Goal: Task Accomplishment & Management: Use online tool/utility

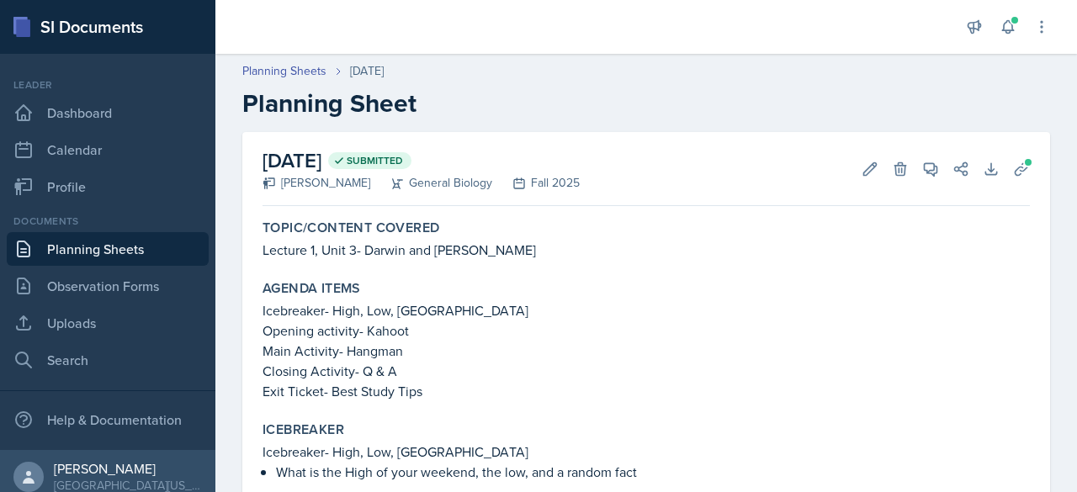
click at [114, 253] on link "Planning Sheets" at bounding box center [108, 249] width 202 height 34
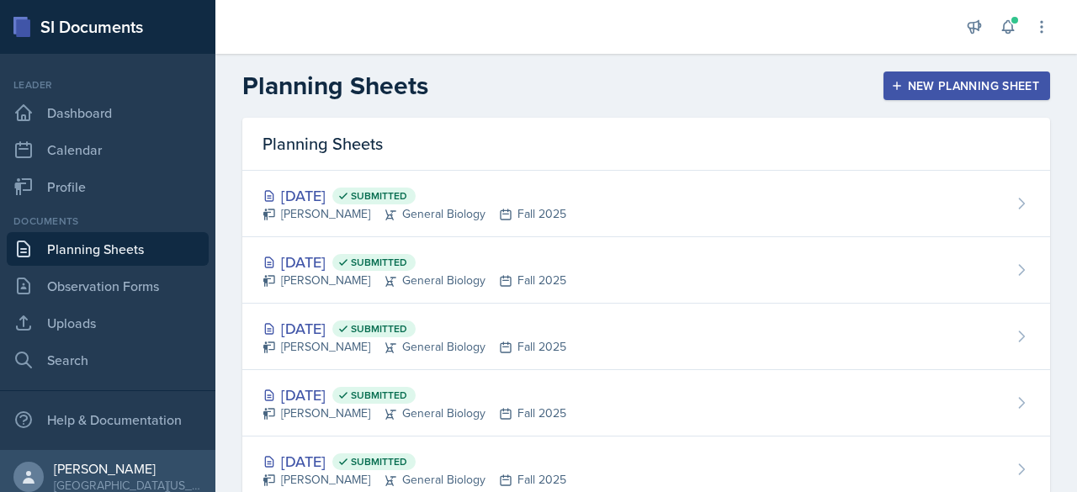
click at [957, 87] on div "New Planning Sheet" at bounding box center [966, 85] width 145 height 13
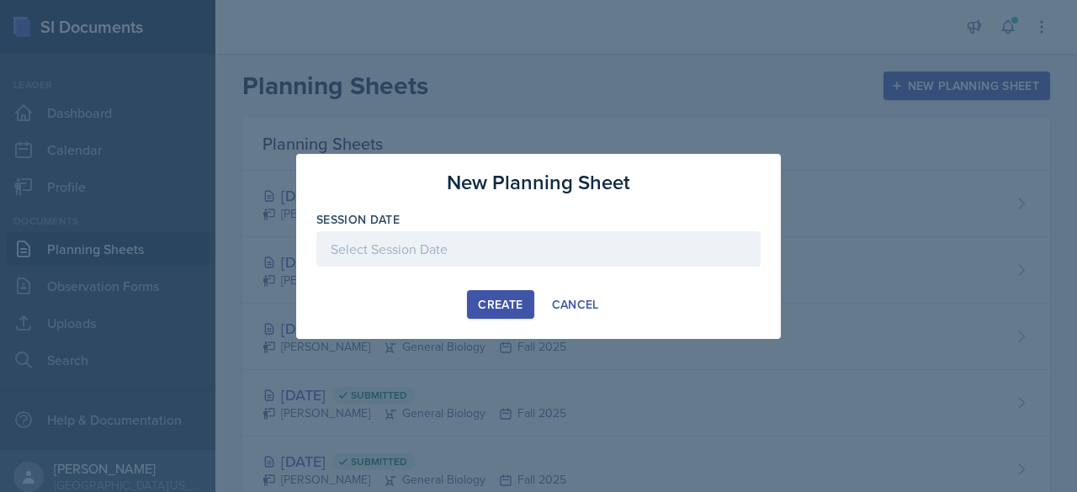
click at [548, 238] on div at bounding box center [538, 248] width 444 height 35
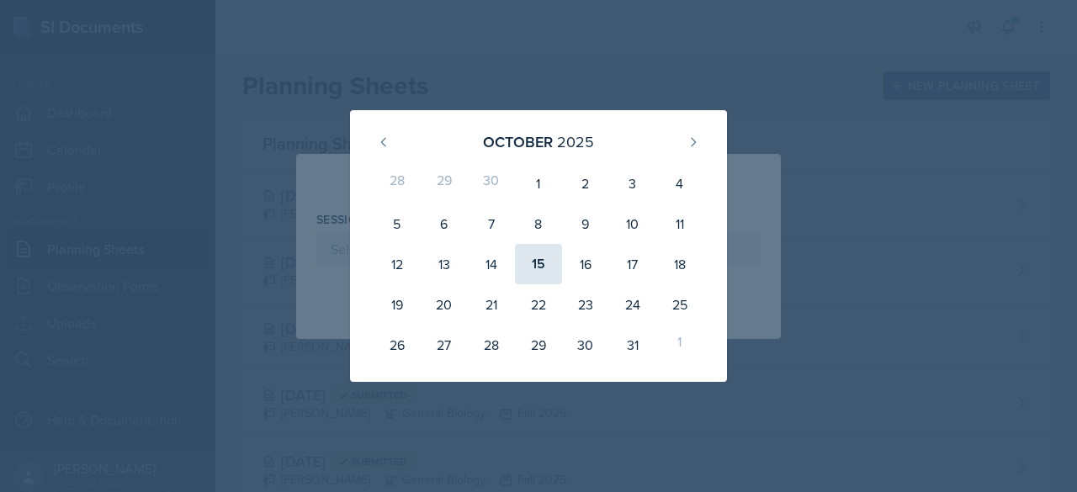
click at [531, 260] on div "15" at bounding box center [538, 264] width 47 height 40
type input "[DATE]"
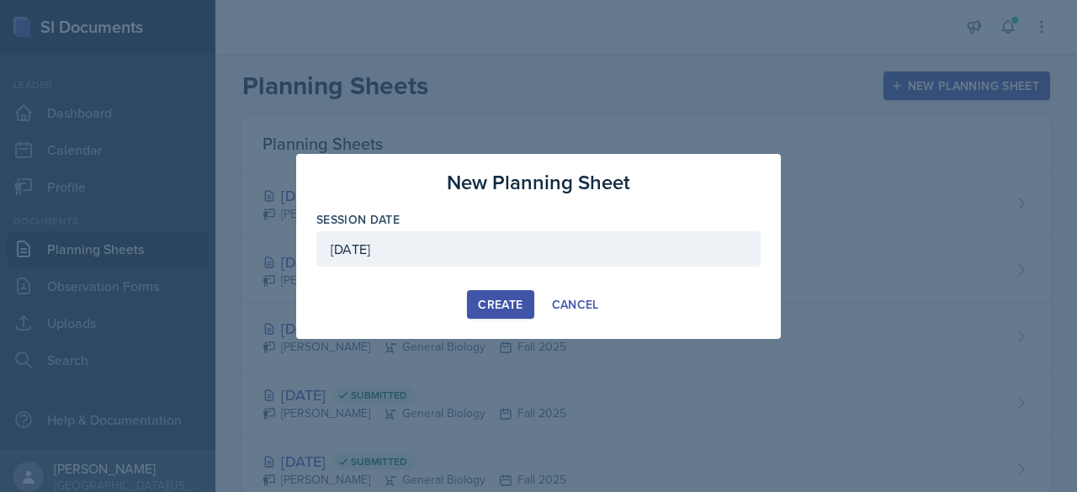
click at [517, 302] on div "Create" at bounding box center [500, 304] width 45 height 13
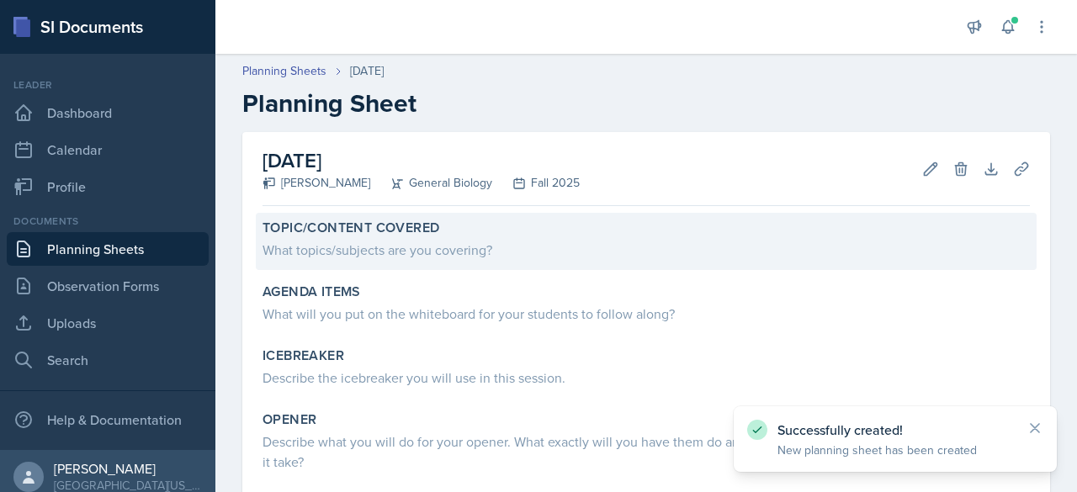
click at [465, 253] on div "What topics/subjects are you covering?" at bounding box center [646, 250] width 767 height 20
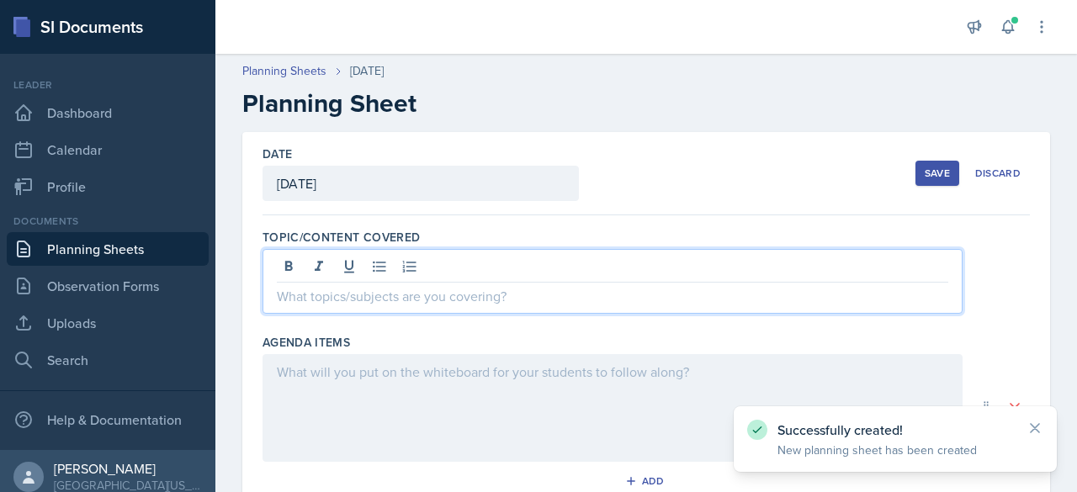
click at [394, 268] on div at bounding box center [613, 281] width 700 height 65
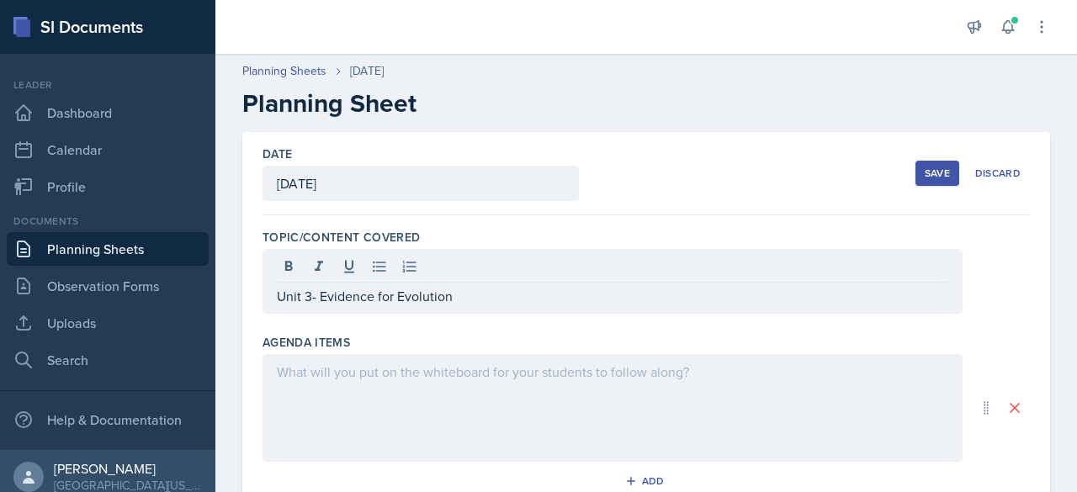
click at [321, 386] on div at bounding box center [613, 408] width 700 height 108
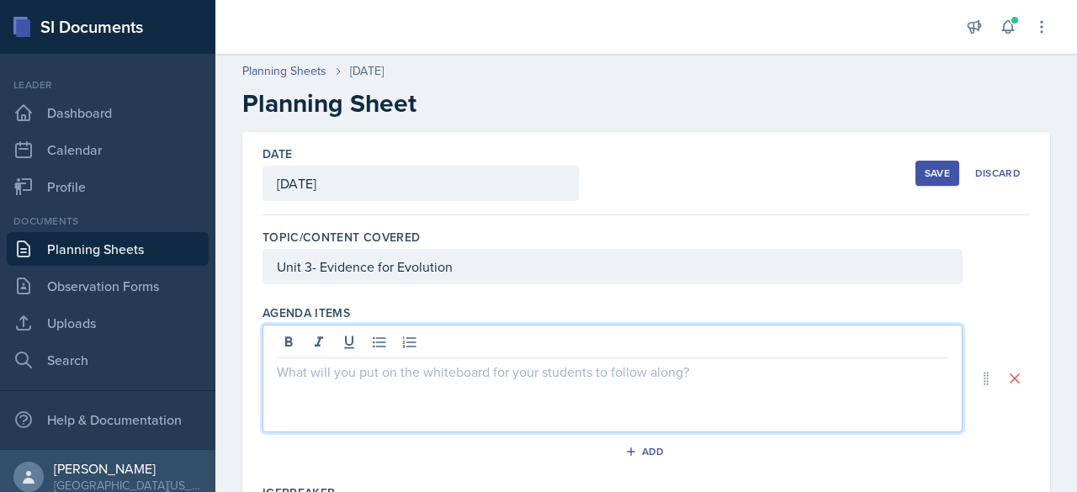
scroll to position [28, 0]
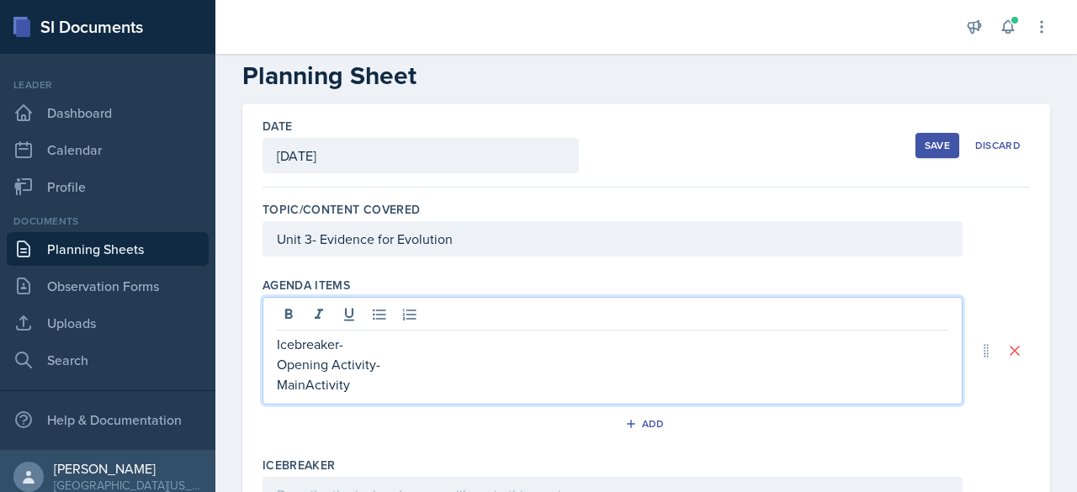
click at [302, 386] on p "MainActivity" at bounding box center [612, 384] width 671 height 20
click at [372, 383] on p "Main Activity" at bounding box center [612, 384] width 671 height 20
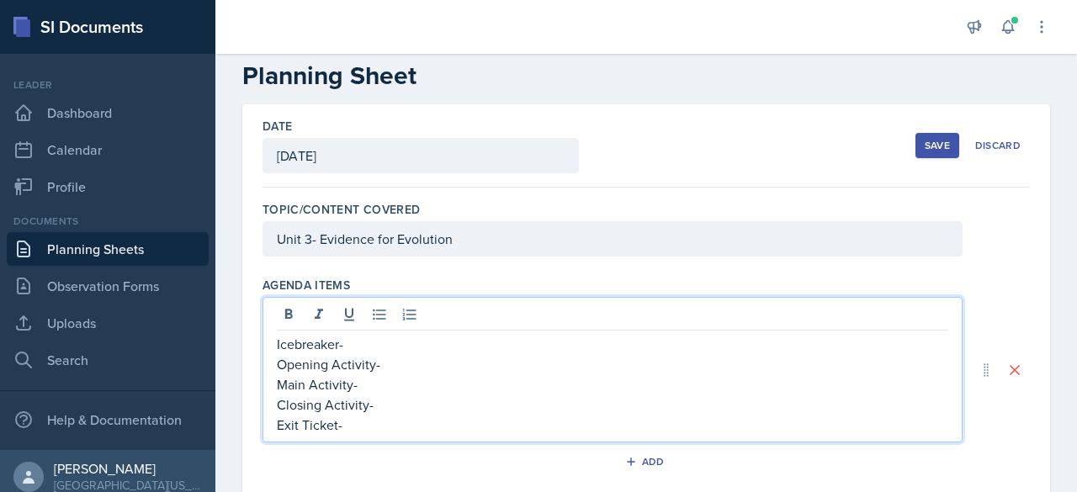
click at [378, 342] on p "Icebreaker-" at bounding box center [612, 344] width 671 height 20
click at [382, 386] on p "Main Activity-" at bounding box center [612, 384] width 671 height 20
click at [448, 402] on p "Closing Activity- Natural Selction Game" at bounding box center [612, 405] width 671 height 20
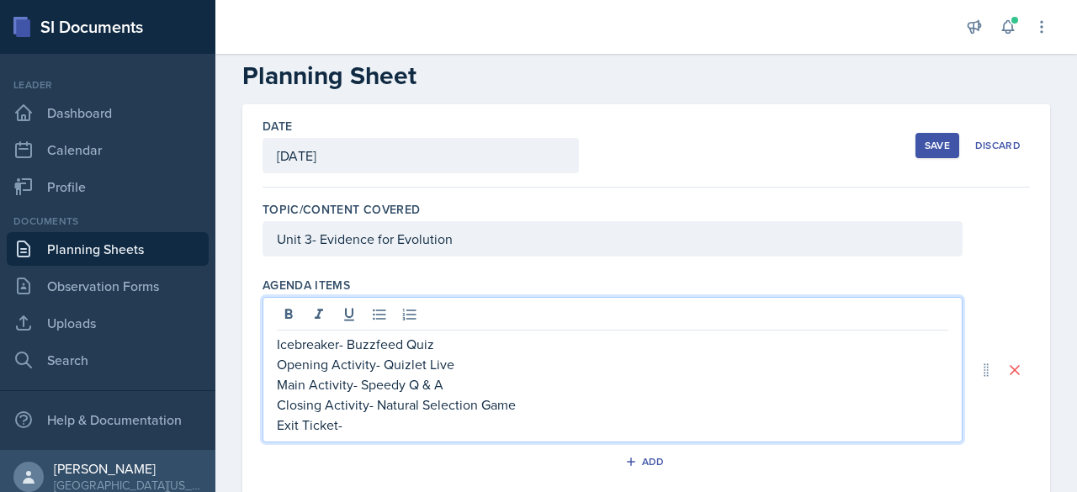
click at [427, 415] on p "Exit Ticket-" at bounding box center [612, 425] width 671 height 20
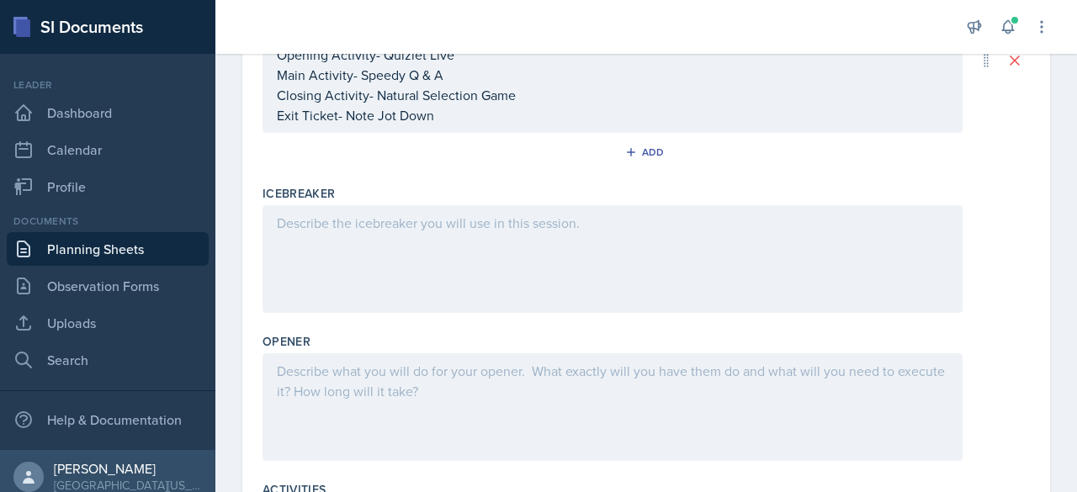
click at [370, 280] on div at bounding box center [613, 259] width 700 height 108
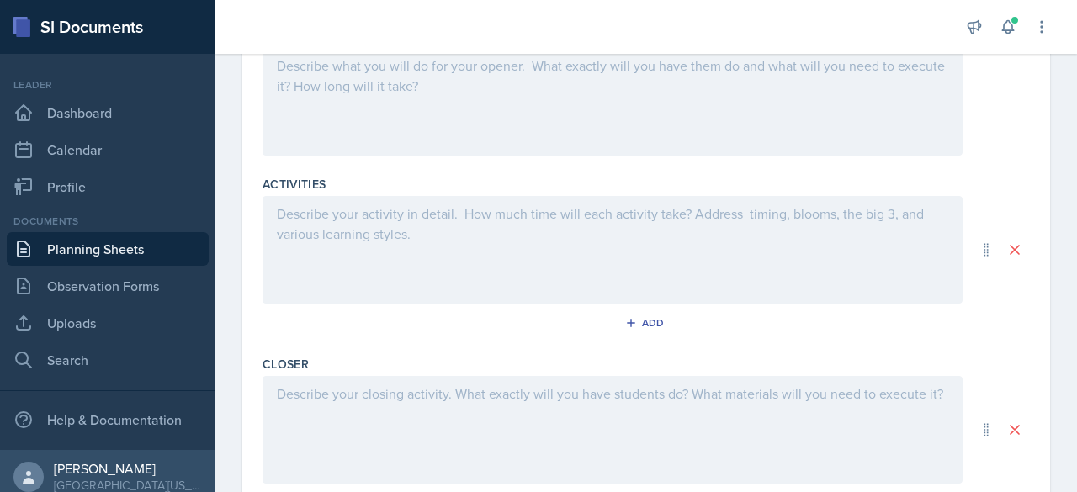
scroll to position [700, 0]
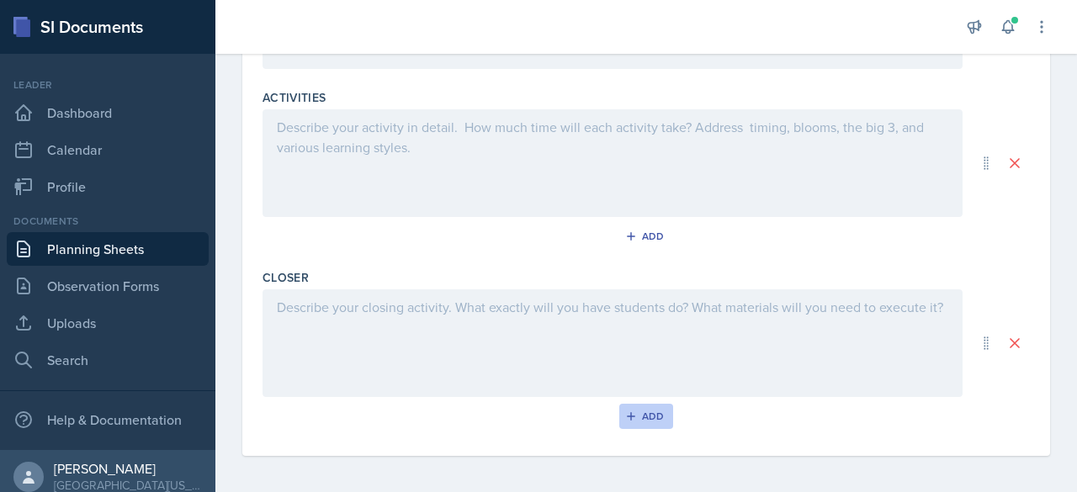
click at [653, 415] on div "Add" at bounding box center [647, 416] width 36 height 13
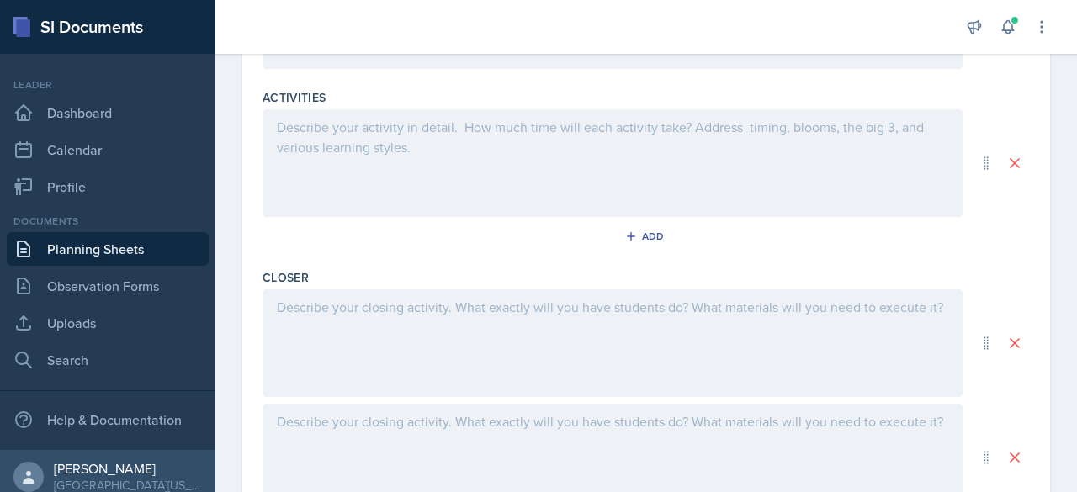
click at [417, 336] on div at bounding box center [613, 343] width 700 height 108
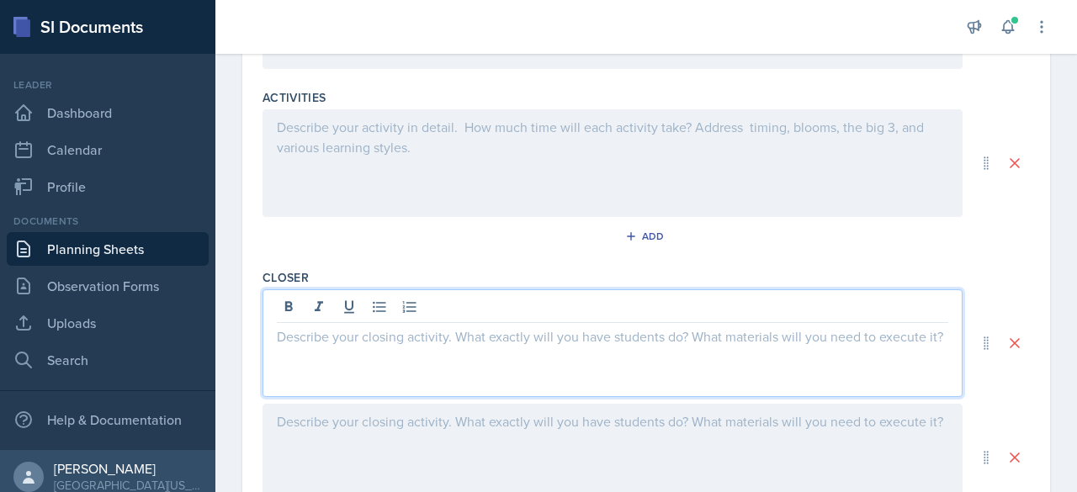
scroll to position [730, 0]
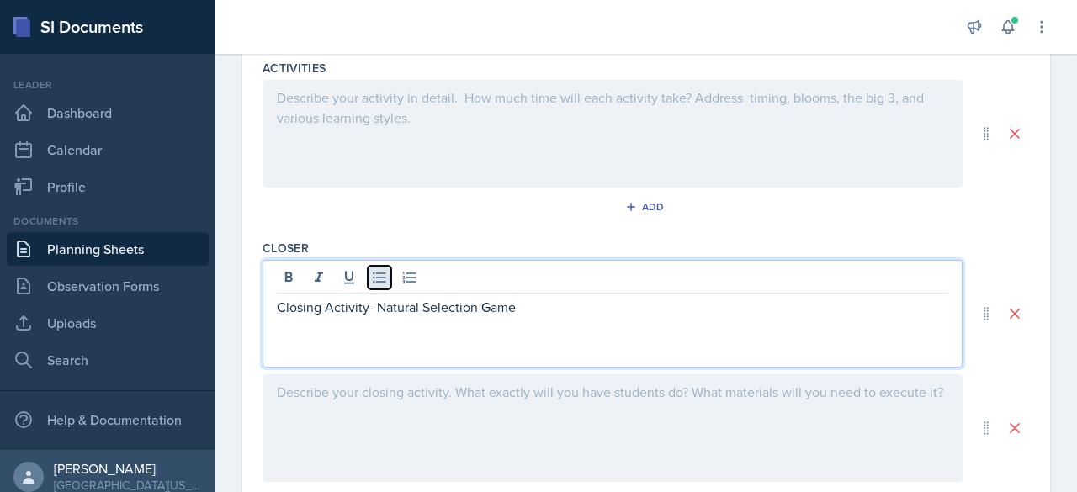
click at [381, 273] on icon at bounding box center [379, 278] width 13 height 11
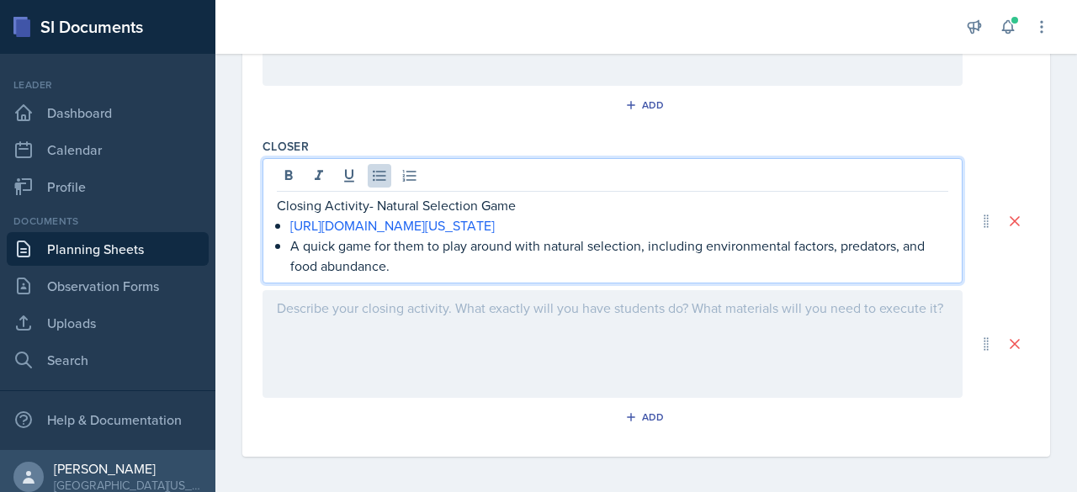
click at [361, 305] on div at bounding box center [613, 344] width 700 height 108
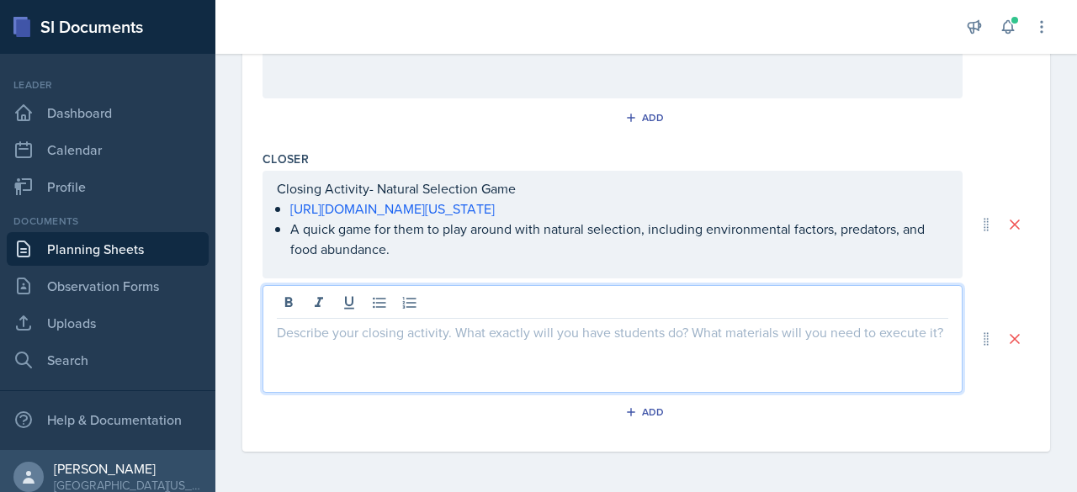
scroll to position [815, 0]
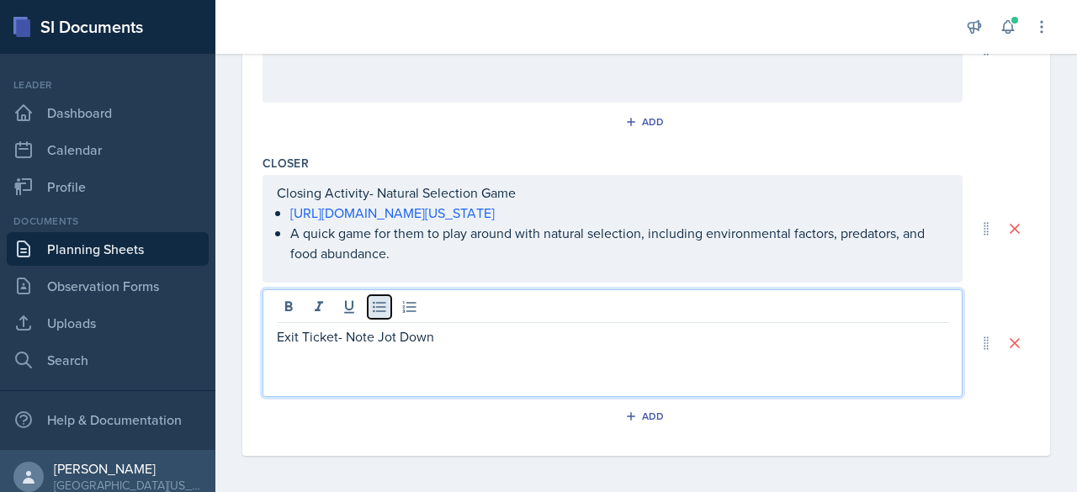
click at [377, 307] on icon at bounding box center [379, 307] width 13 height 11
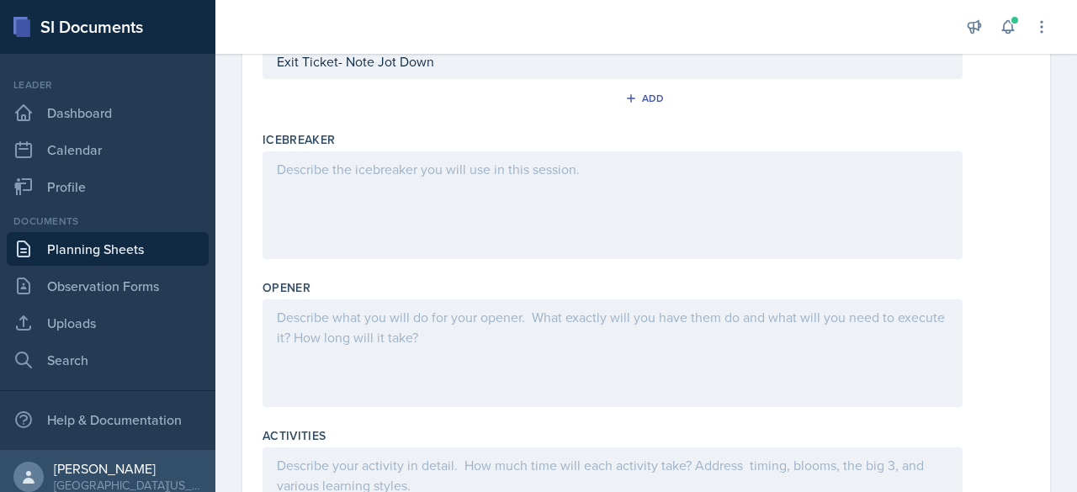
click at [347, 175] on p at bounding box center [612, 169] width 671 height 20
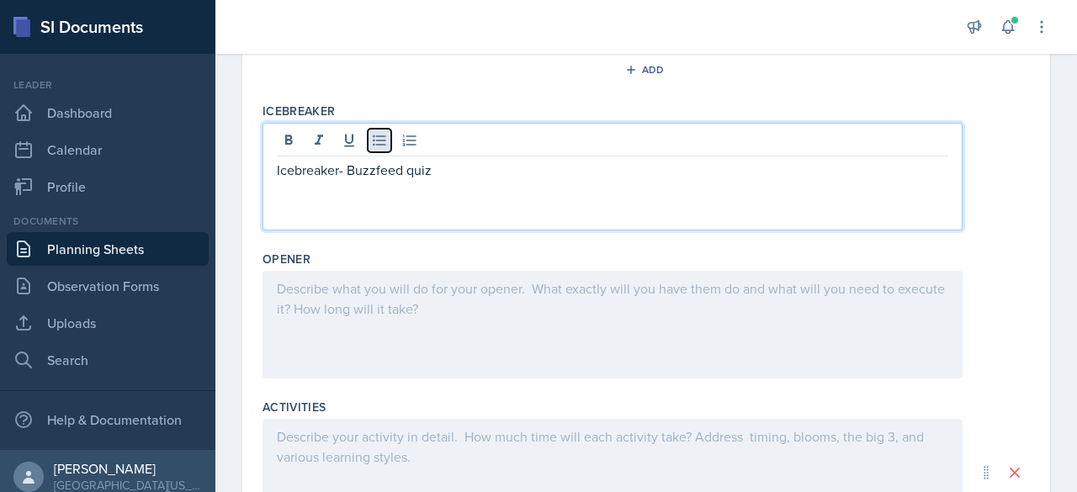
click at [380, 138] on icon at bounding box center [379, 140] width 17 height 17
click at [325, 317] on div at bounding box center [613, 325] width 700 height 108
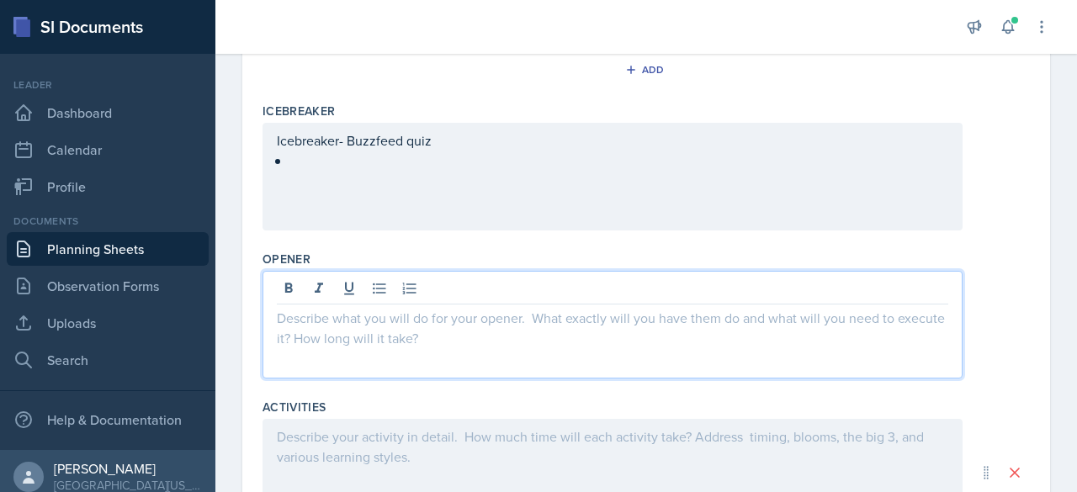
scroll to position [420, 0]
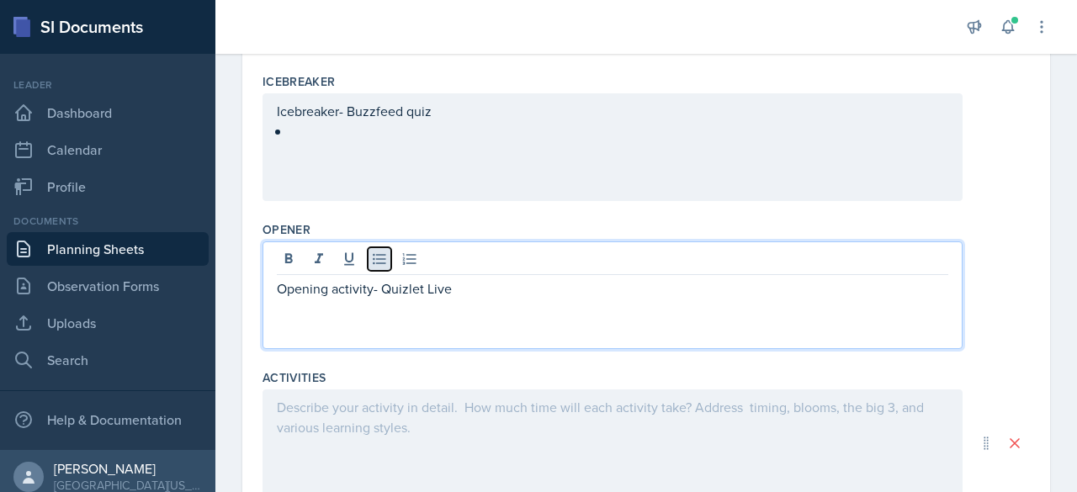
click at [377, 263] on icon at bounding box center [379, 259] width 17 height 17
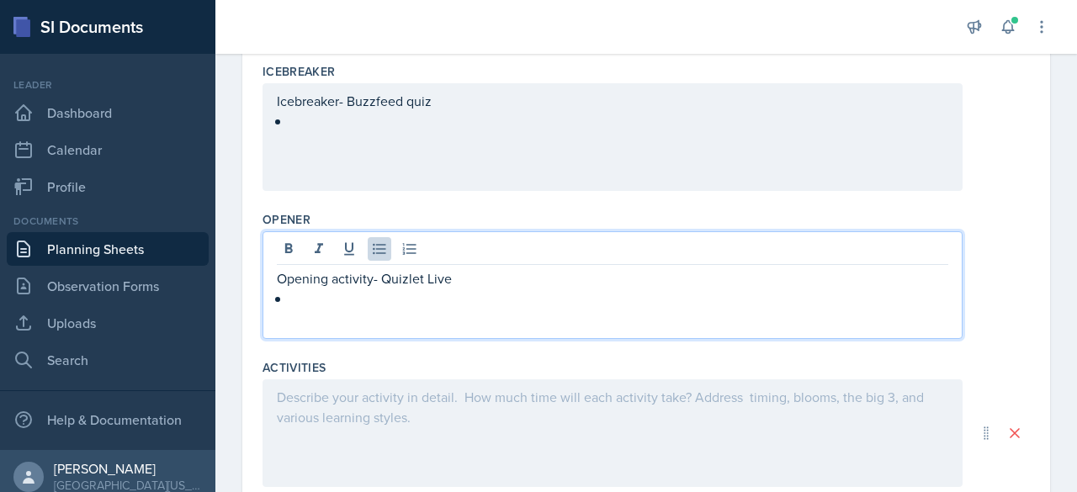
scroll to position [433, 0]
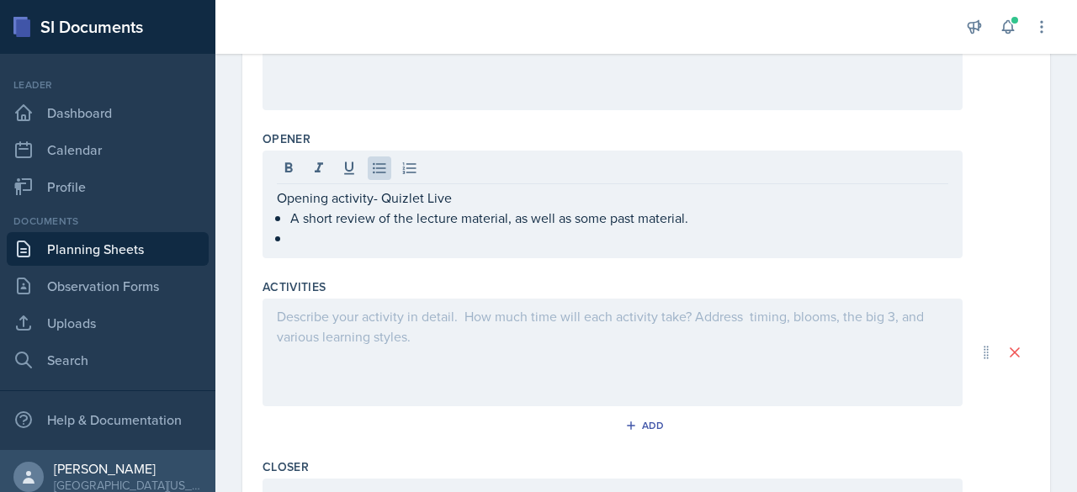
click at [345, 299] on div at bounding box center [613, 353] width 700 height 108
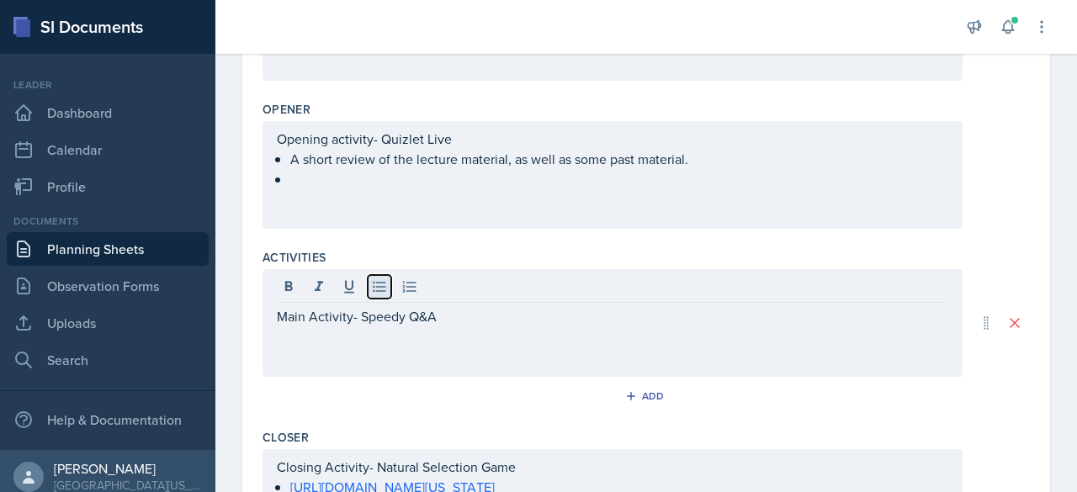
click at [377, 279] on icon at bounding box center [379, 287] width 17 height 17
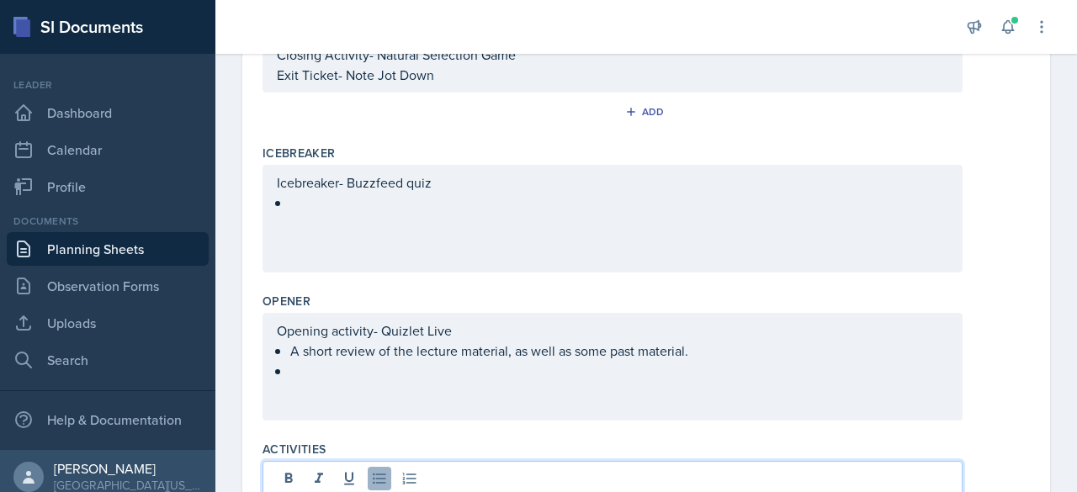
scroll to position [347, 0]
